Goal: Task Accomplishment & Management: Use online tool/utility

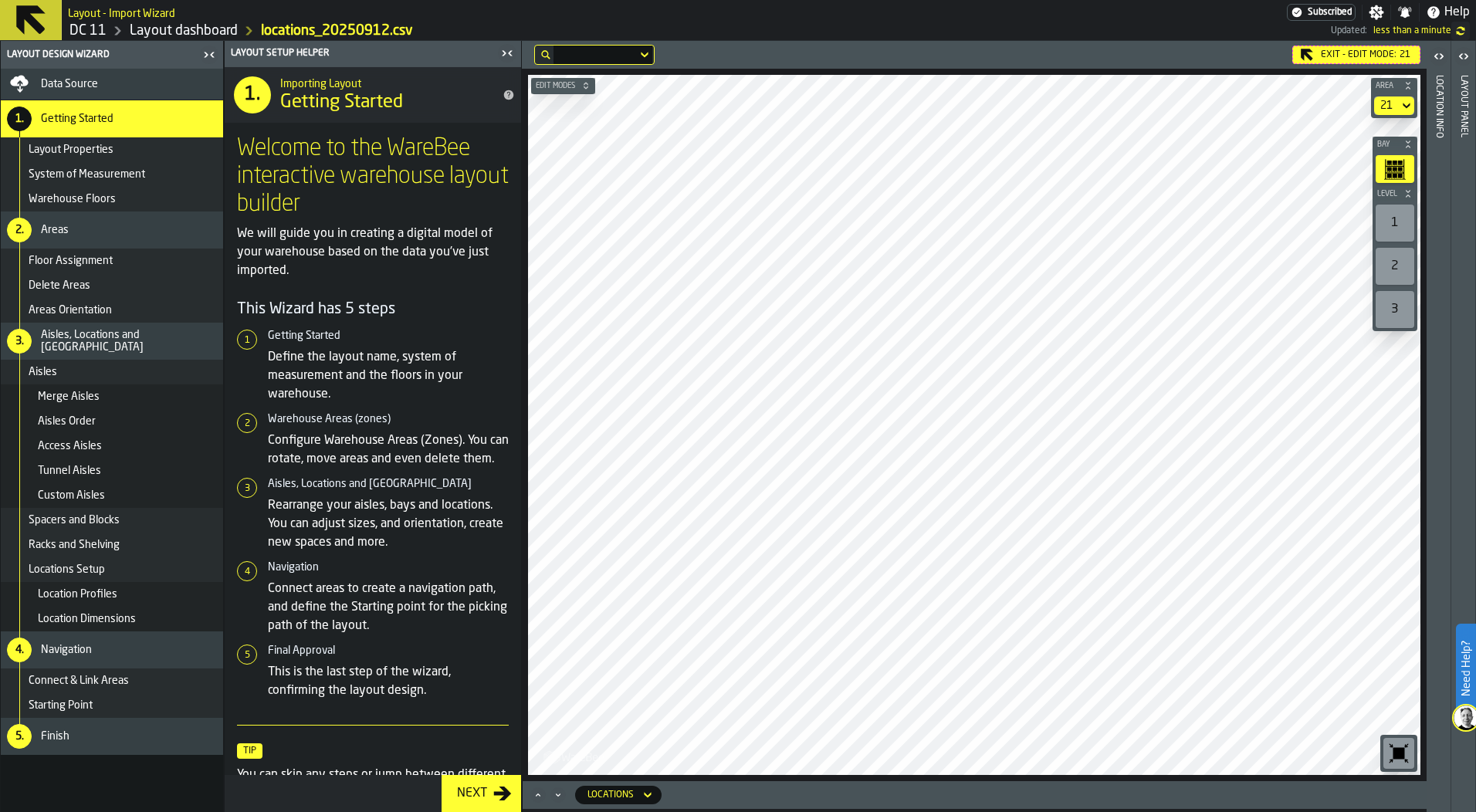
click at [496, 288] on main "Layout Design Wizard Data Source 1. Getting Started Layout Properties System of…" at bounding box center [738, 426] width 1476 height 771
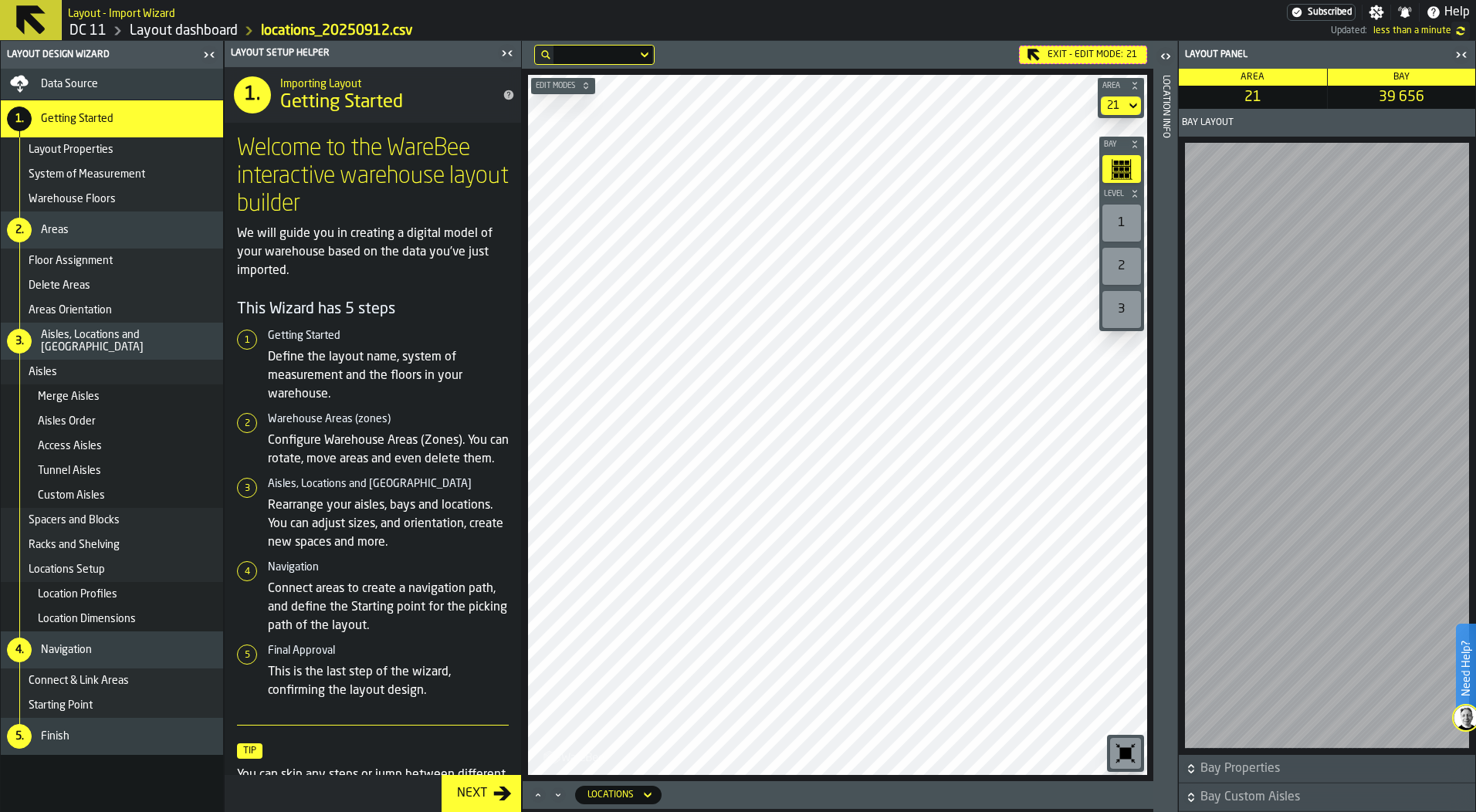
click at [835, 811] on html "Need Help? Layout - Import Wizard Subscribed Settings Notifications Help DC 11 …" at bounding box center [738, 406] width 1476 height 812
click at [38, 8] on icon at bounding box center [30, 19] width 29 height 29
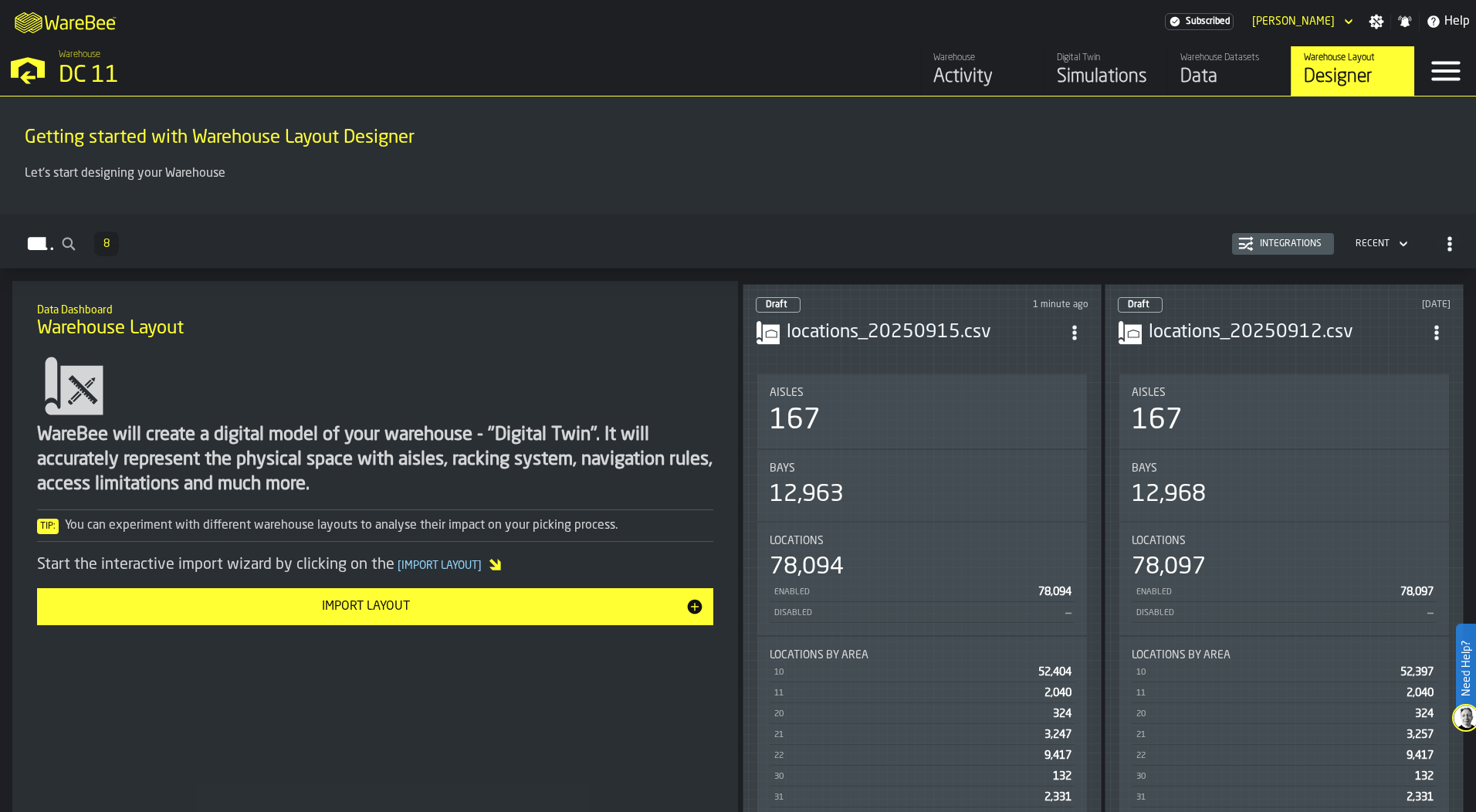
click at [888, 512] on div "Bays 12,963" at bounding box center [922, 485] width 330 height 71
